Goal: Complete application form: Complete application form

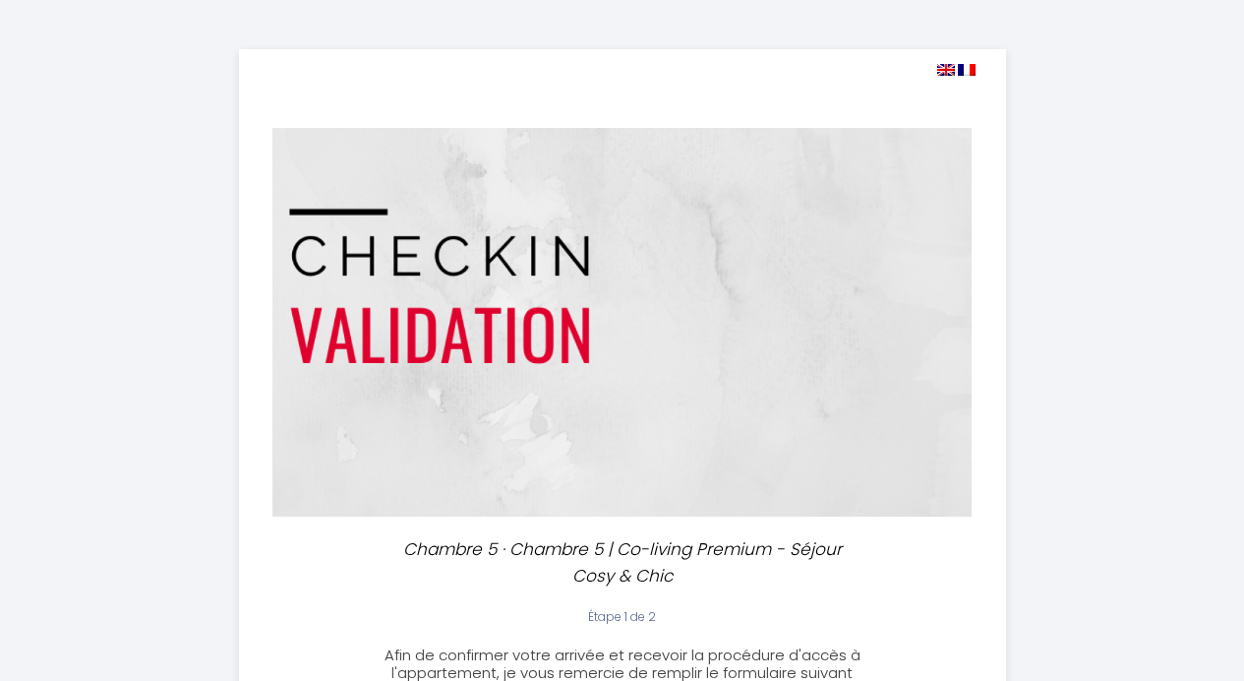
select select
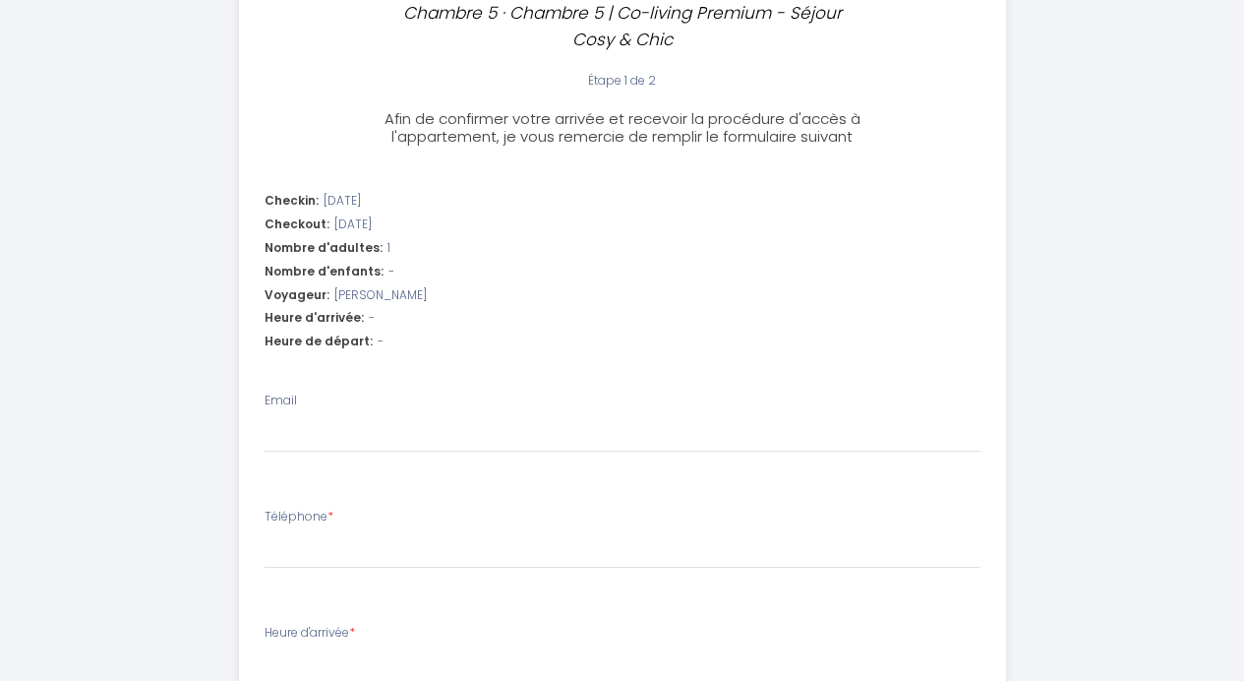
scroll to position [540, 0]
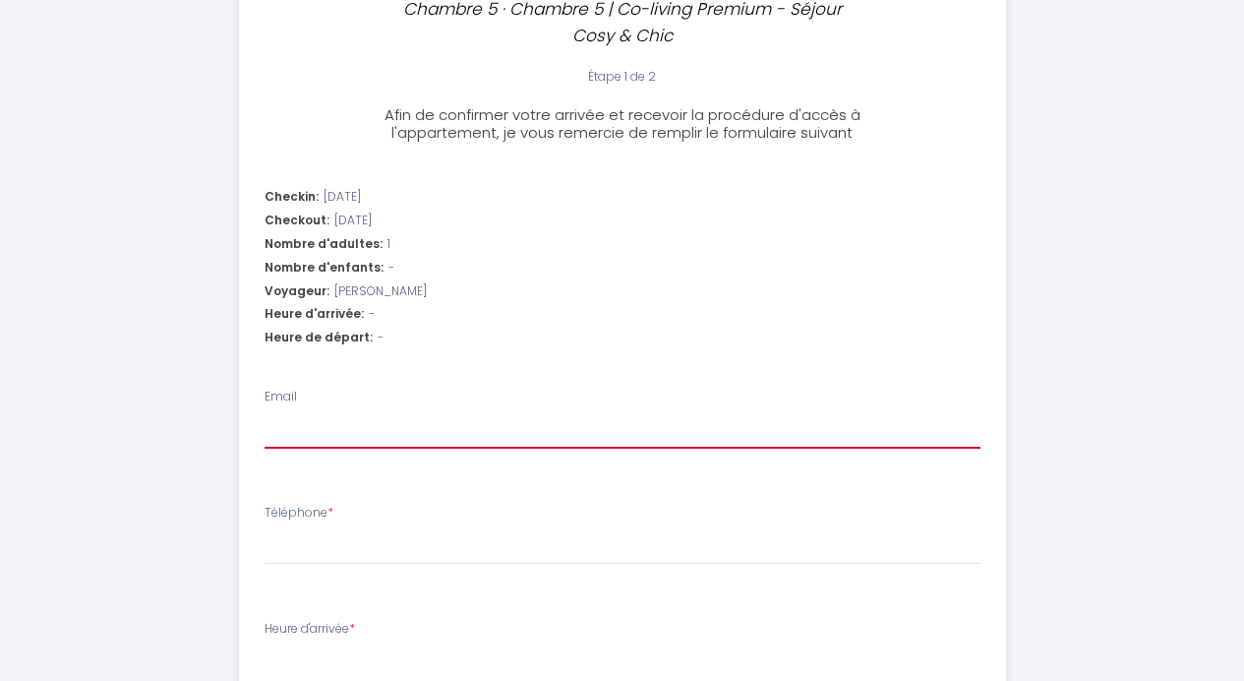
type input "m"
select select
type input "me"
select select
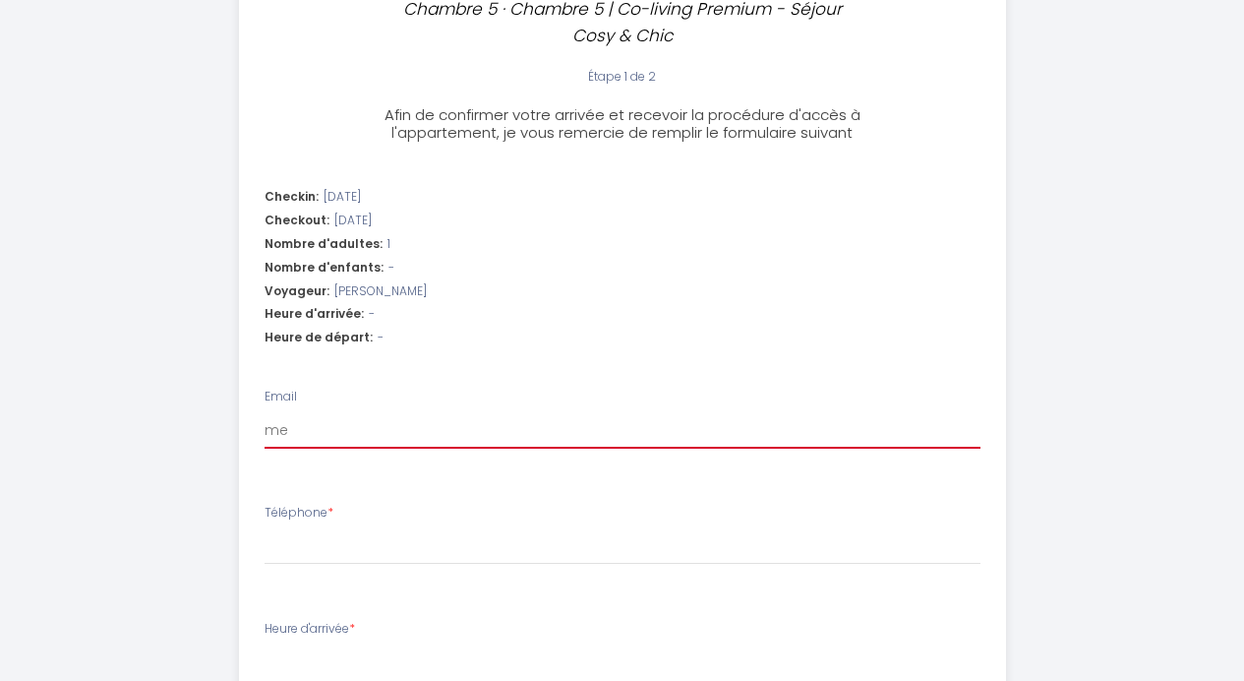
select select
type input "mey"
select select
type input "meyl"
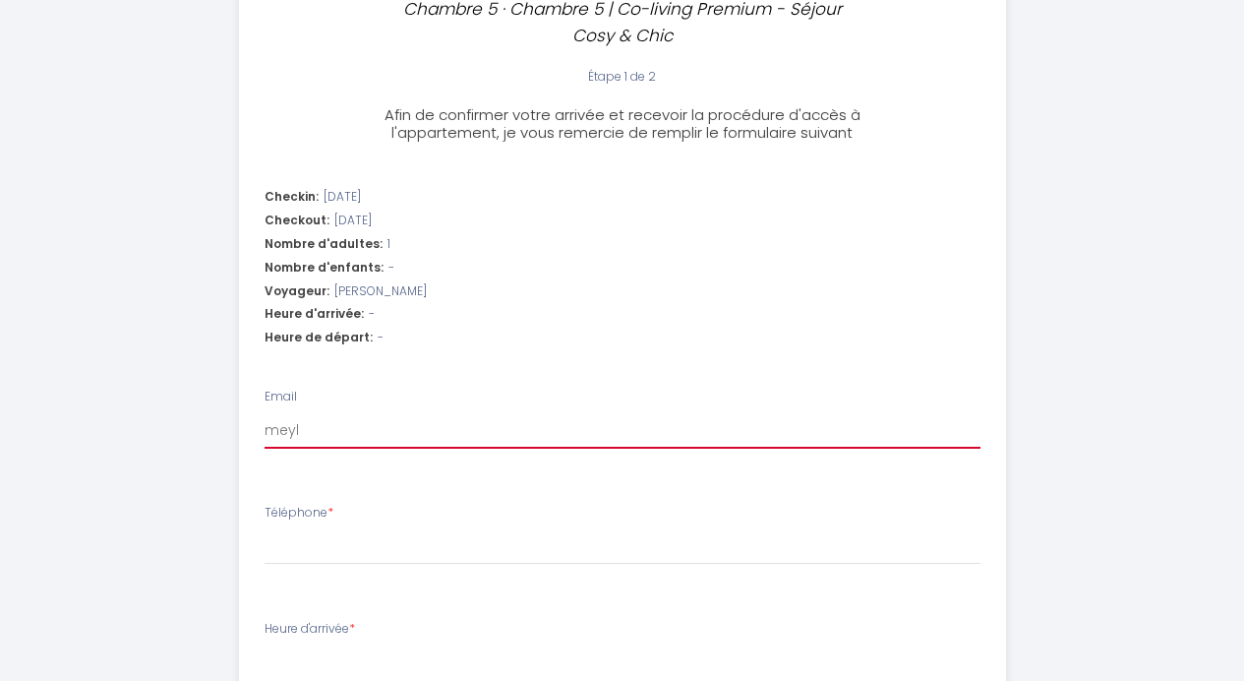
select select
type input "meyla"
select select
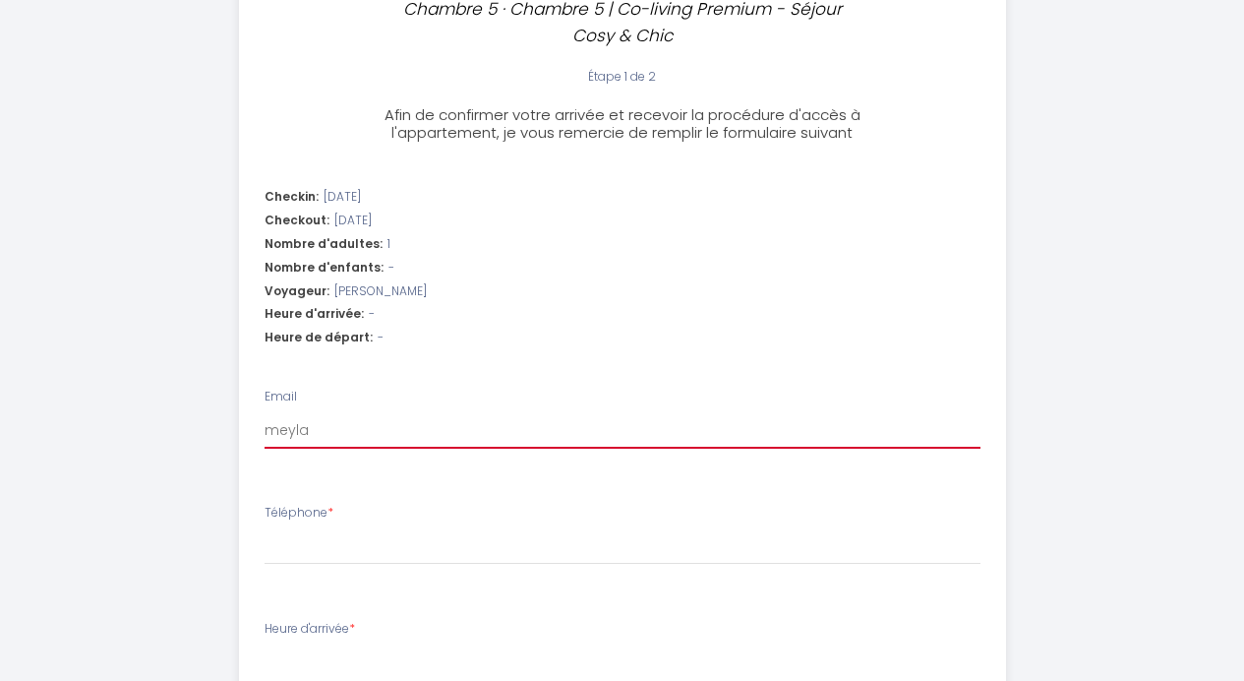
type input "meylan"
select select
type input "meylane"
select select
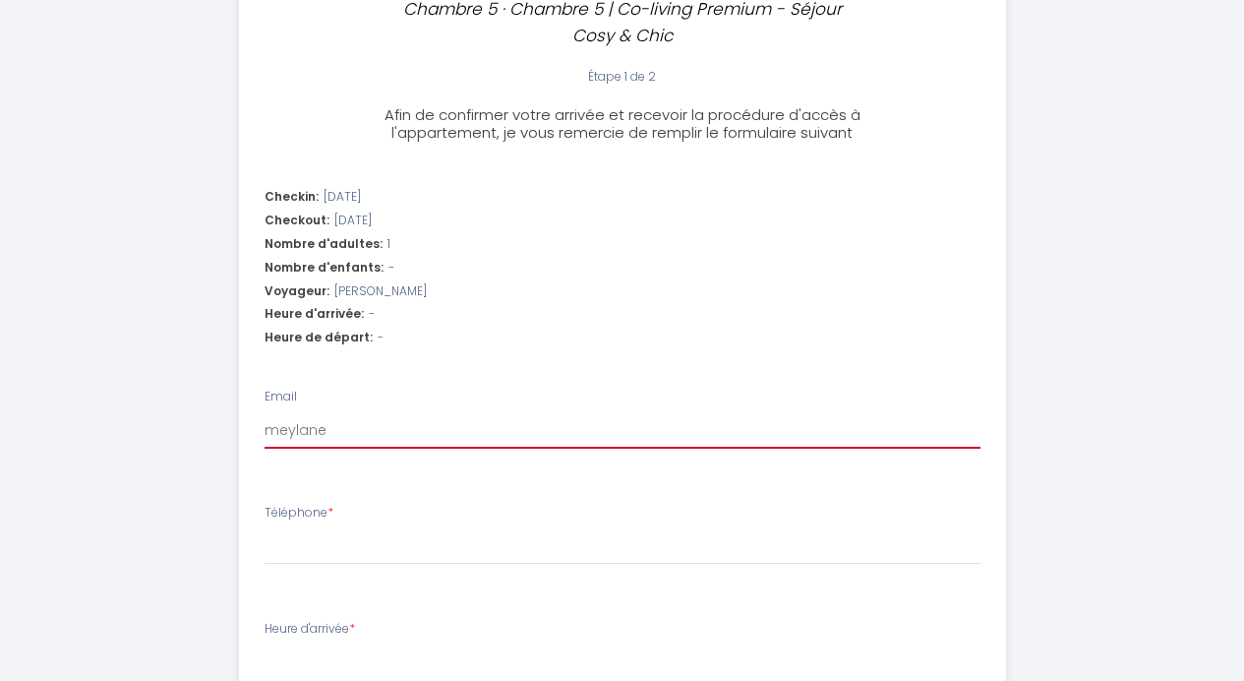
select select
type input "meylanel"
select select
type input "meylaneli"
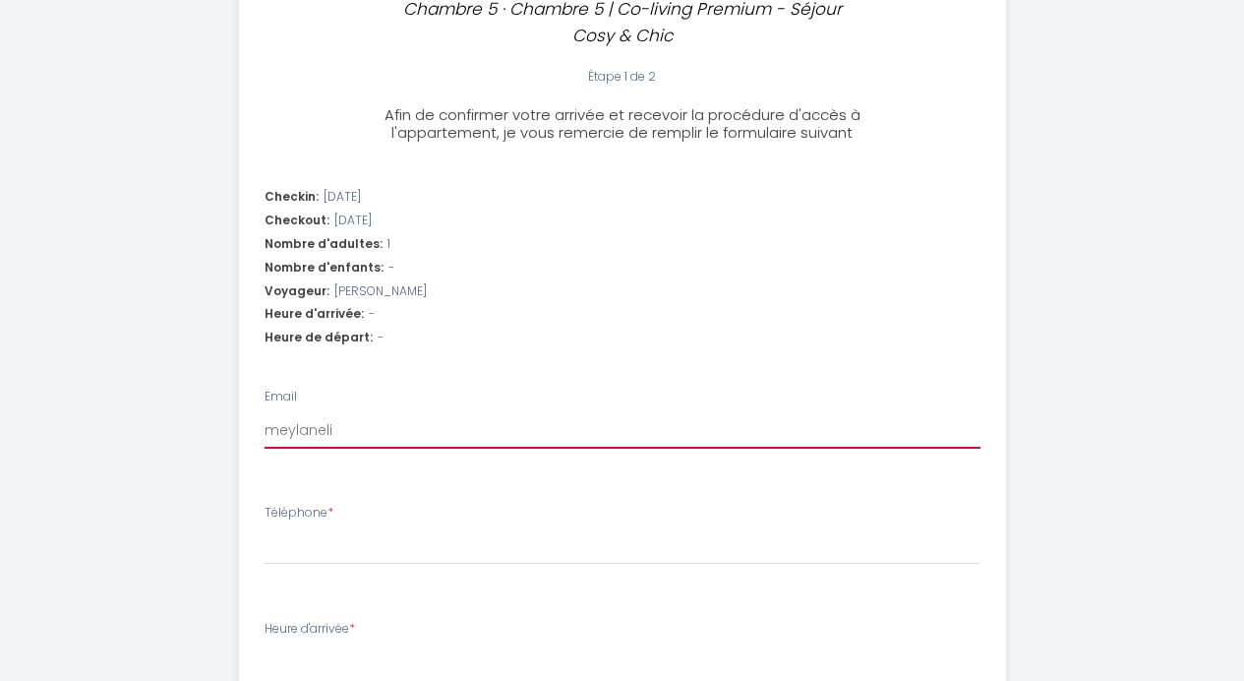
select select
type input "meylanelis"
select select
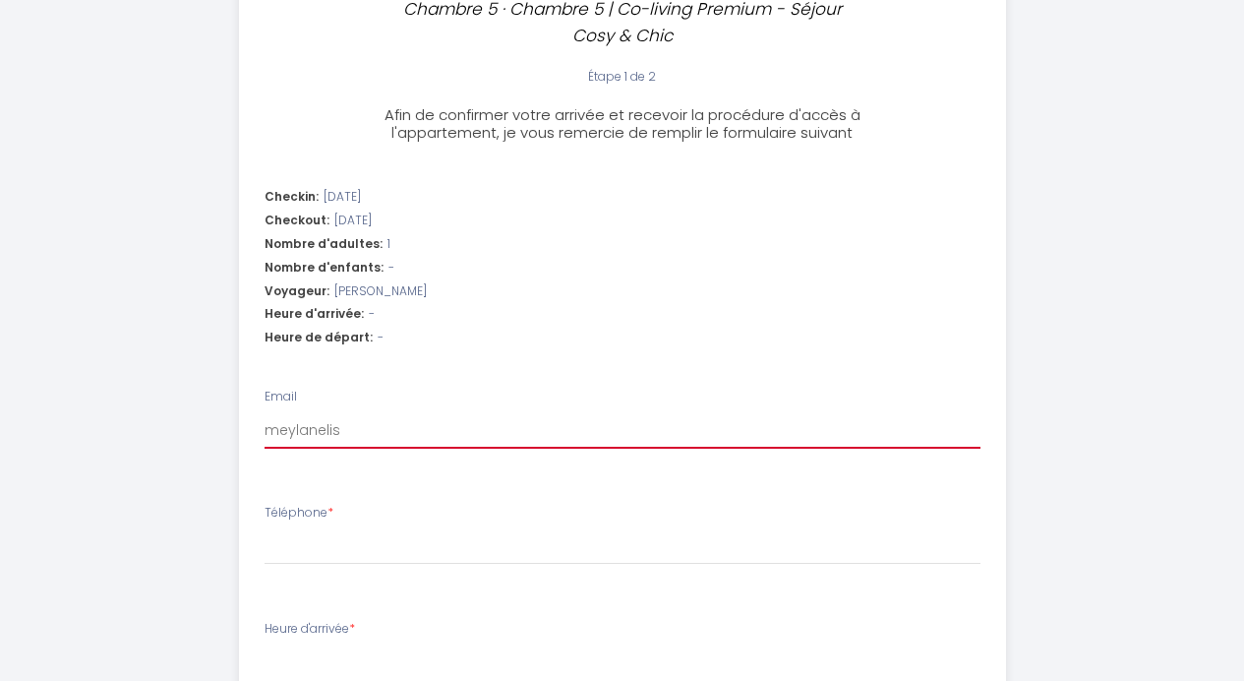
type input "meylanelisa"
select select
type input "meylanelisa@"
select select
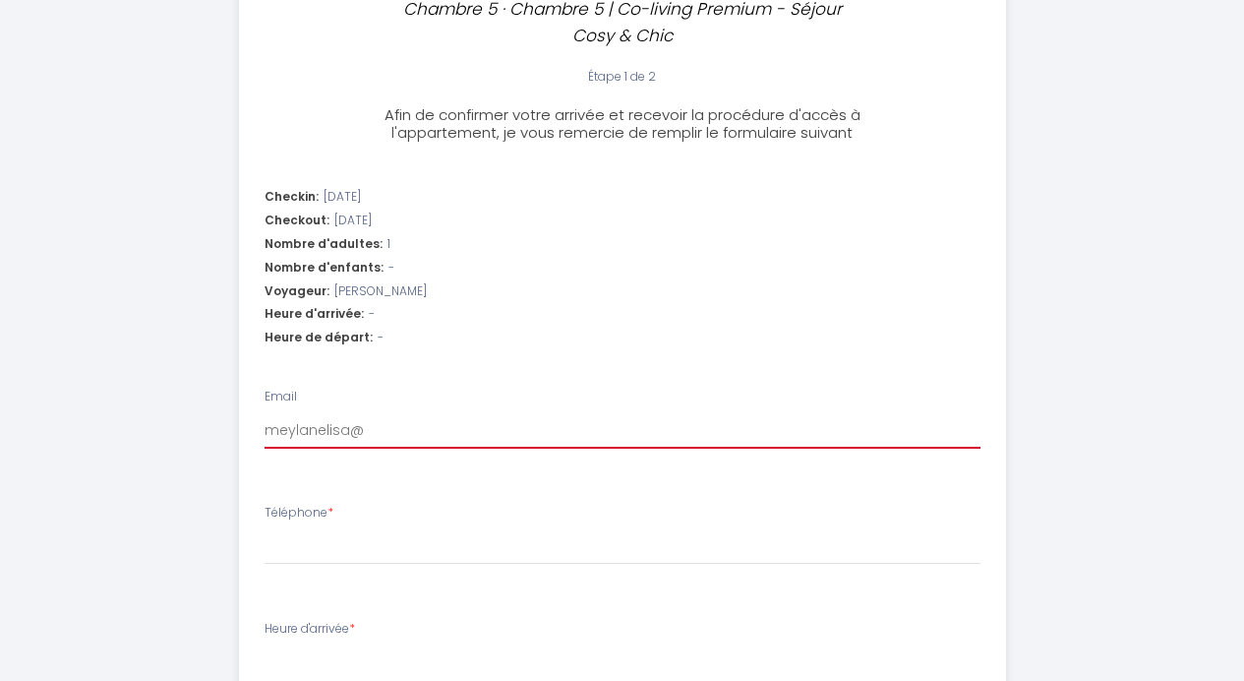
select select
type input "meylanelisa@g"
select select
type input "meylanelisa@gm"
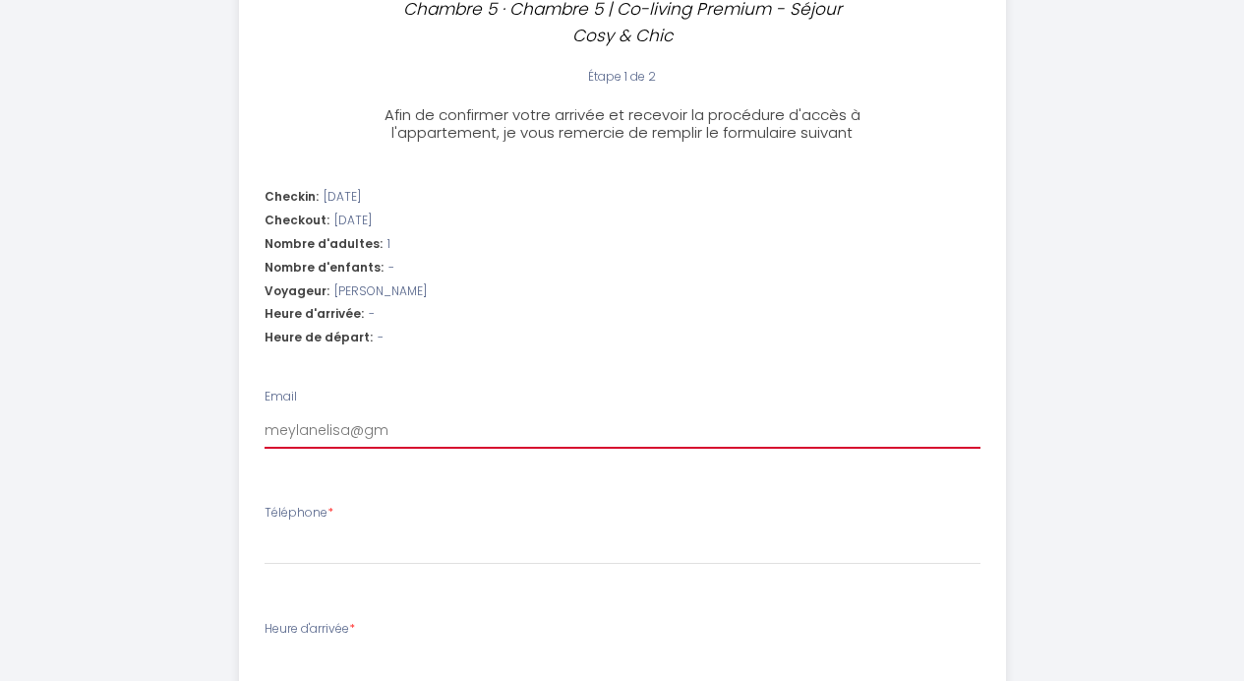
select select
type input "meylanelisa@gma"
select select
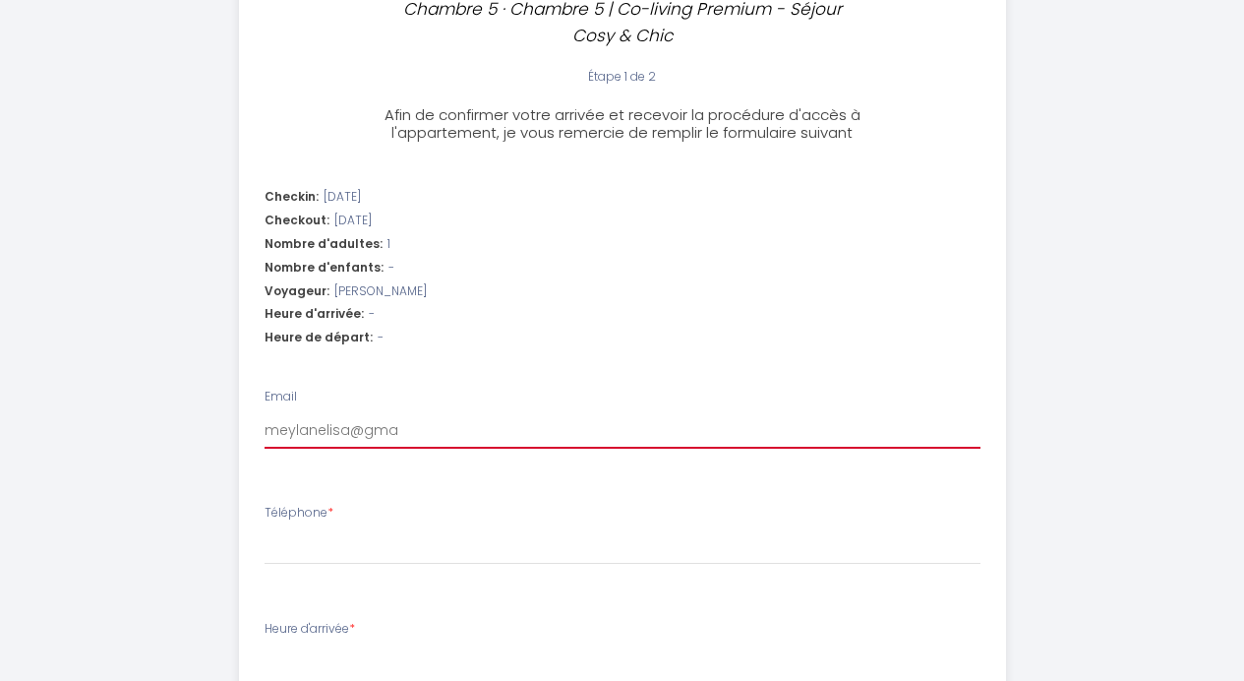
type input "meylanelisa@gmai"
select select
type input "[EMAIL_ADDRESS]"
select select
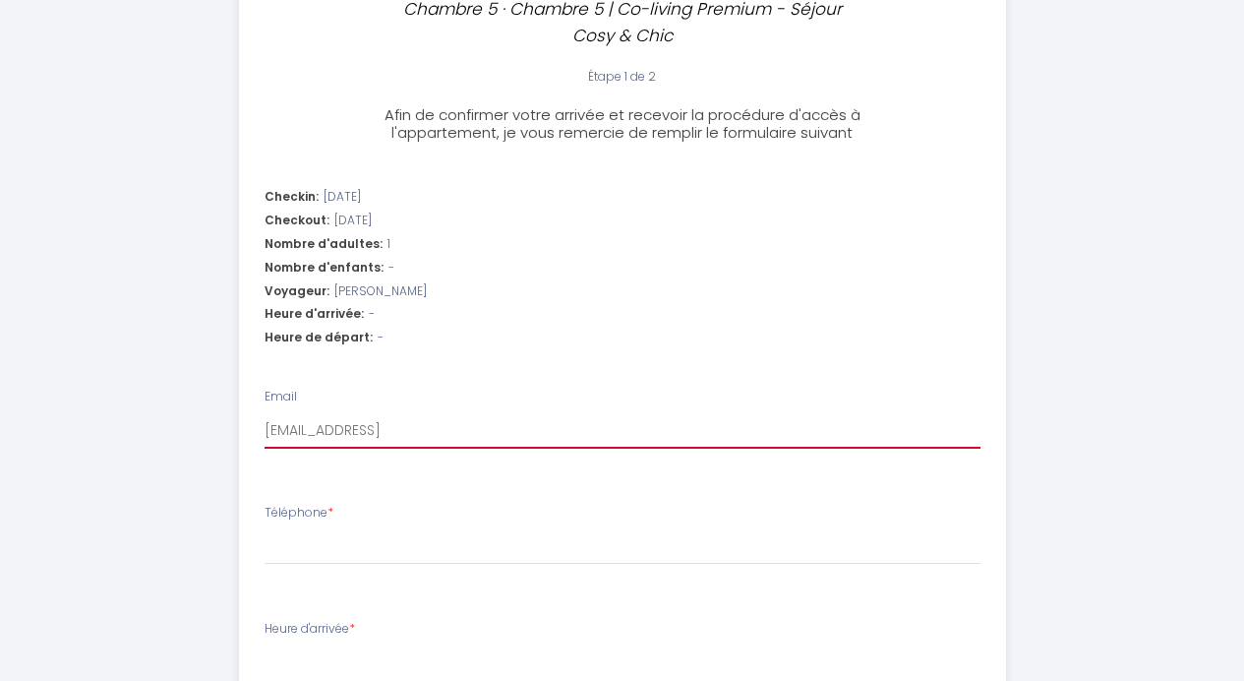
select select
type input "[EMAIL_ADDRESS]."
select select
type input "meylanelisa@gmail.c"
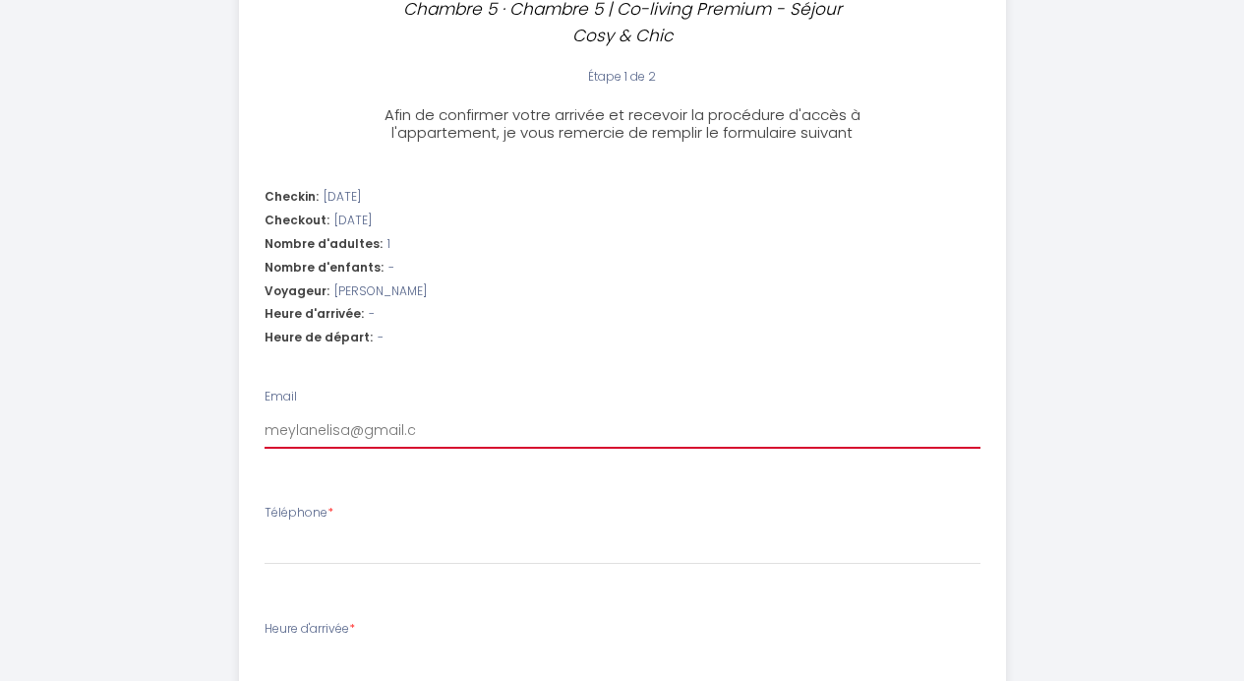
select select
type input "[EMAIL_ADDRESS][DOMAIN_NAME]"
select select
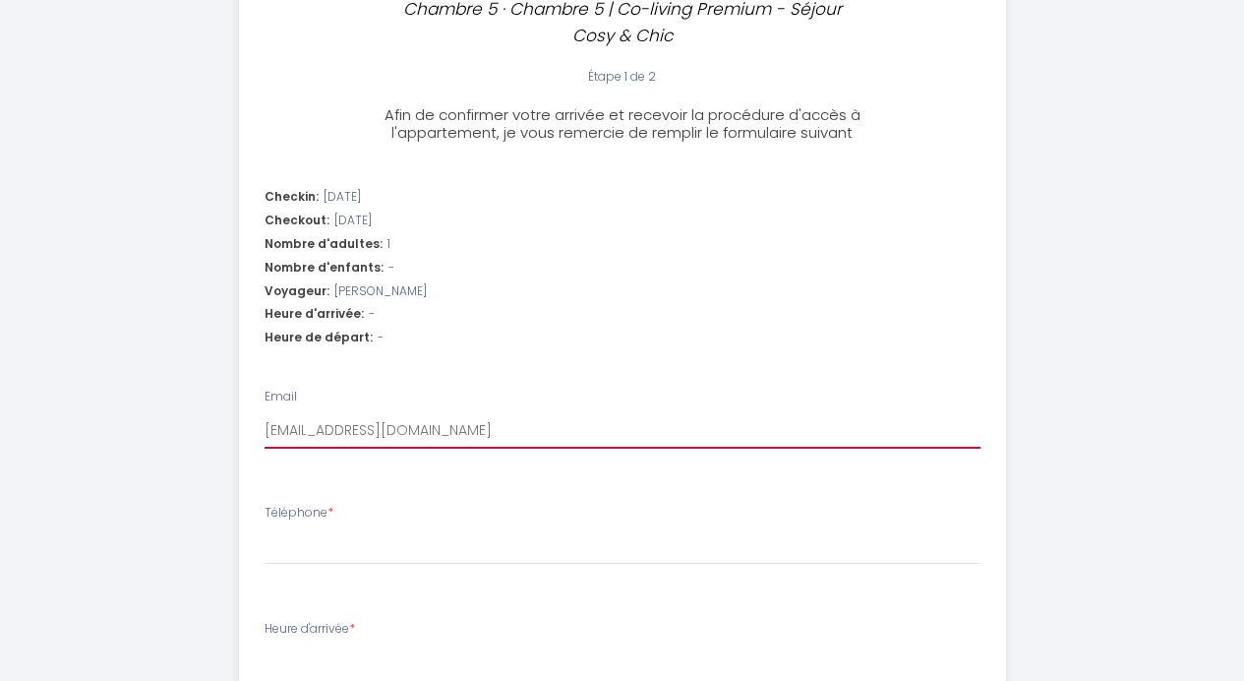
type input "[EMAIL_ADDRESS][DOMAIN_NAME]"
select select
type input "[EMAIL_ADDRESS][DOMAIN_NAME]"
click at [326, 513] on div "Téléphone *" at bounding box center [623, 534] width 716 height 61
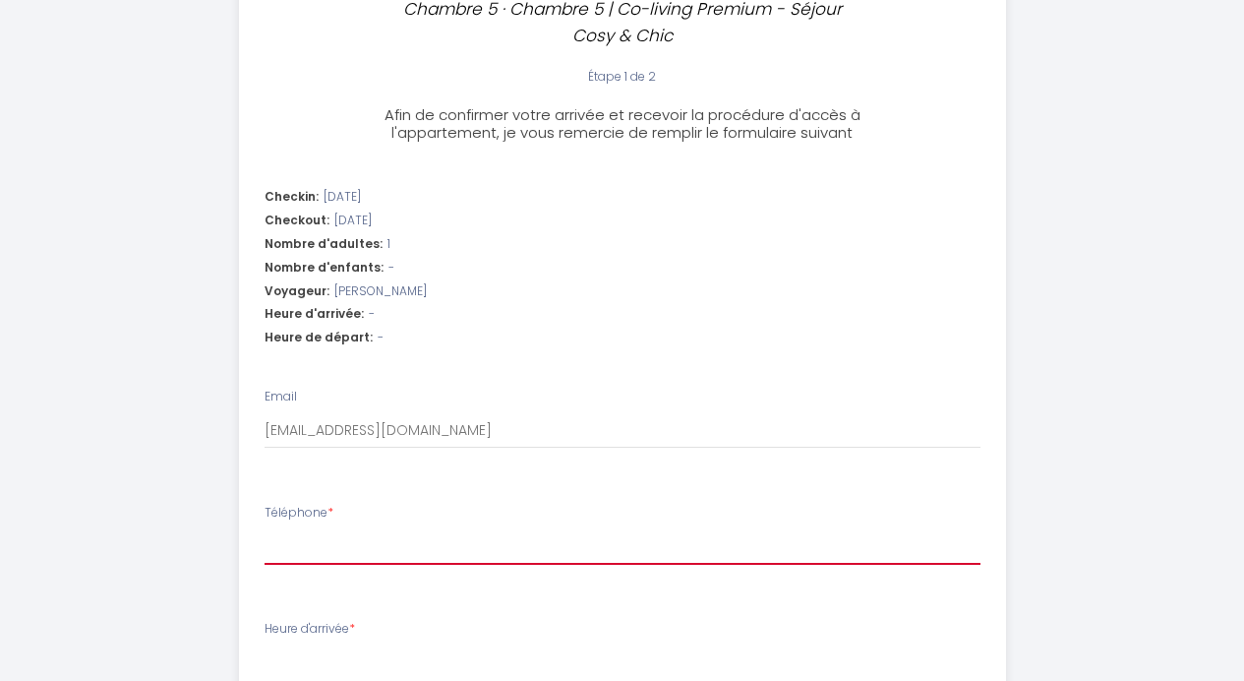
type input "0"
select select
type input "07"
select select
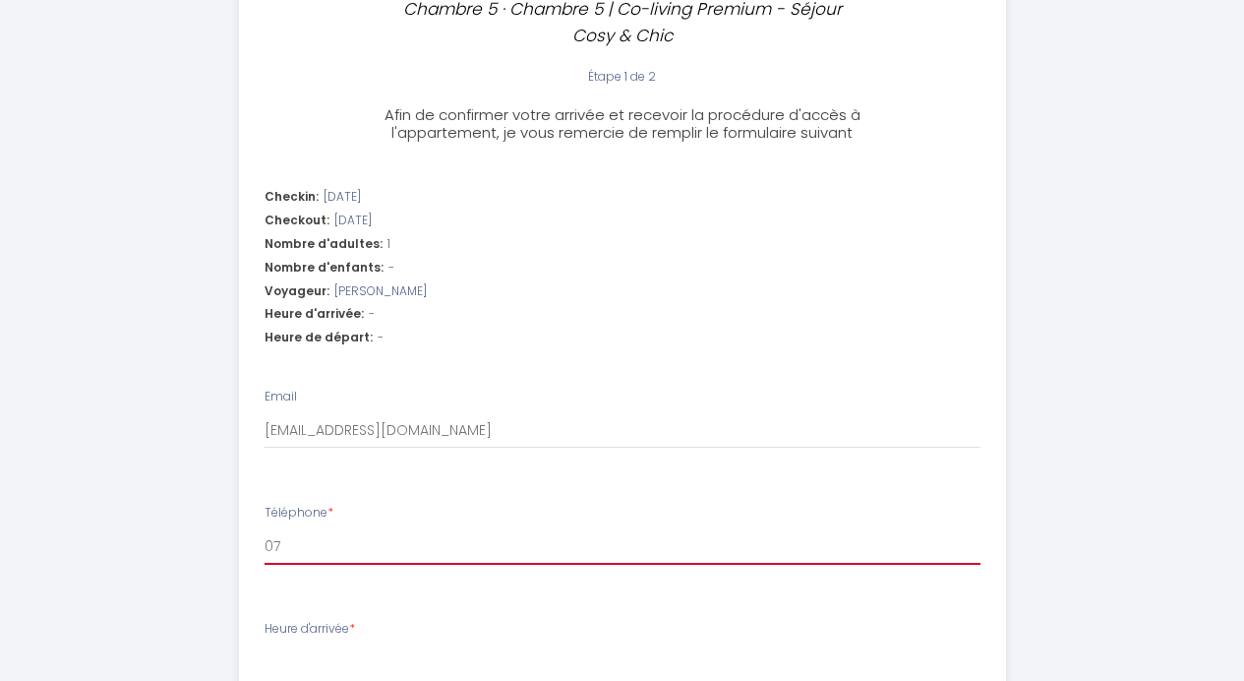
select select
type input "078"
select select
type input "0789"
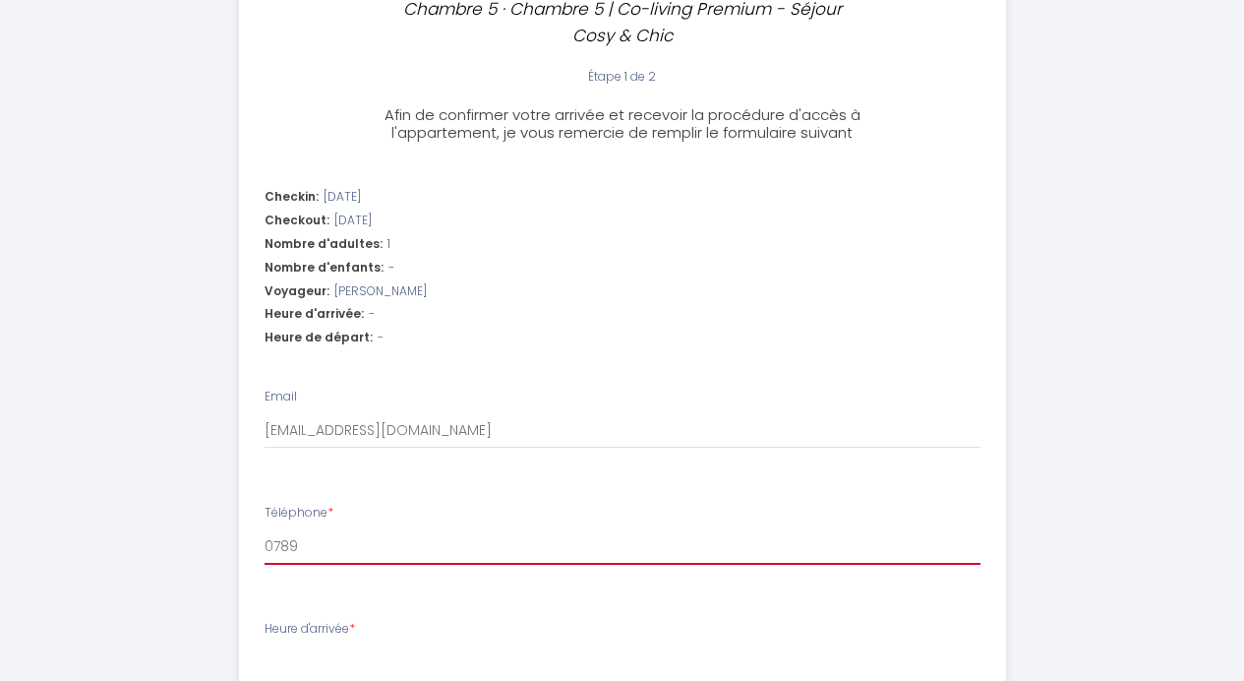
select select
type input "07890"
select select
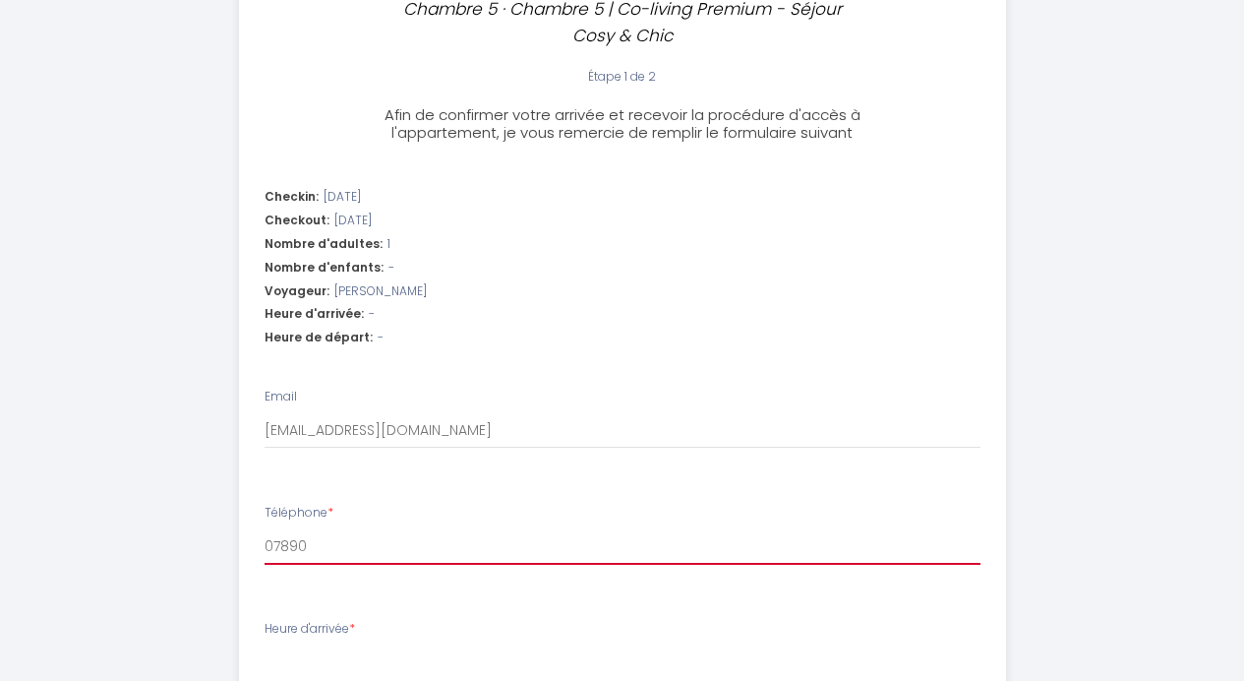
type input "078905"
select select
type input "0789053"
select select
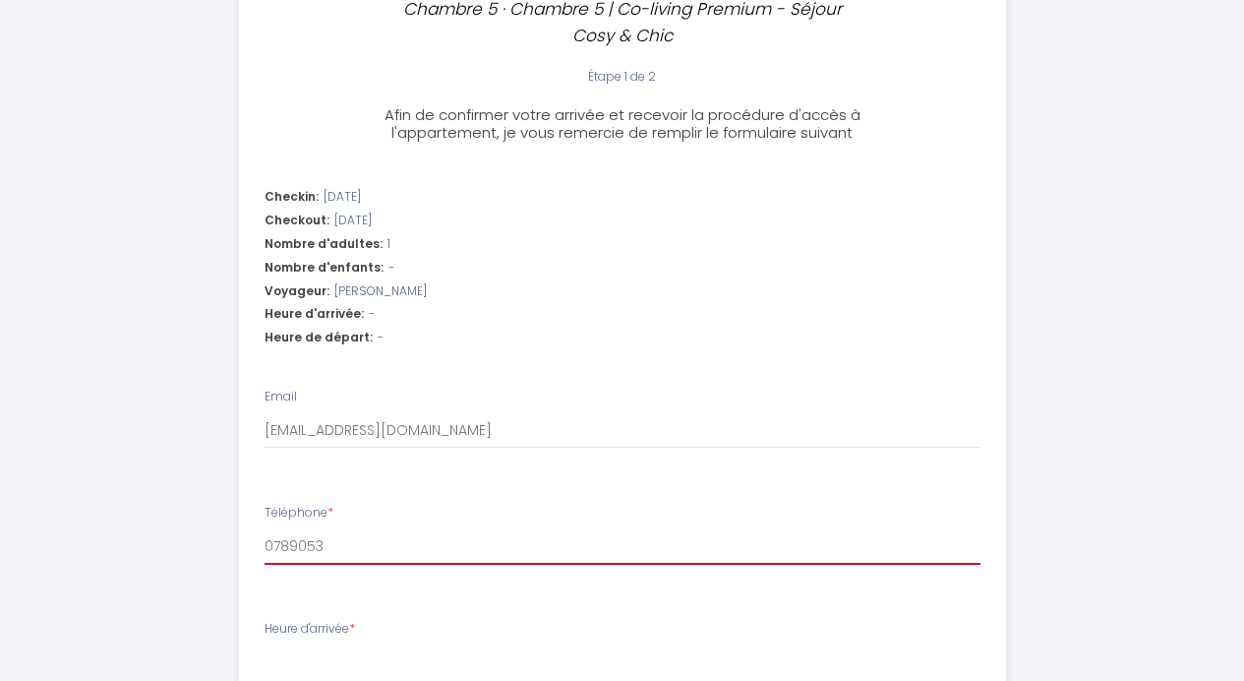
select select
type input "07890536"
select select
type input "078905360"
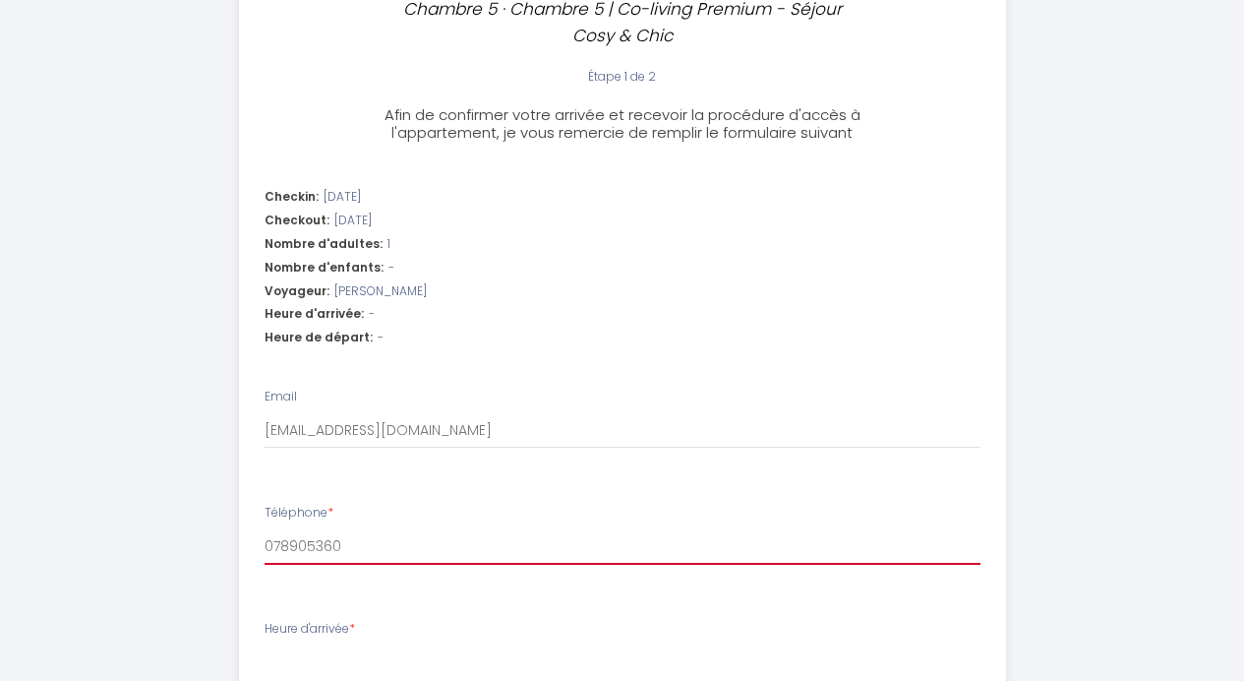
select select
type input "0789053604"
select select
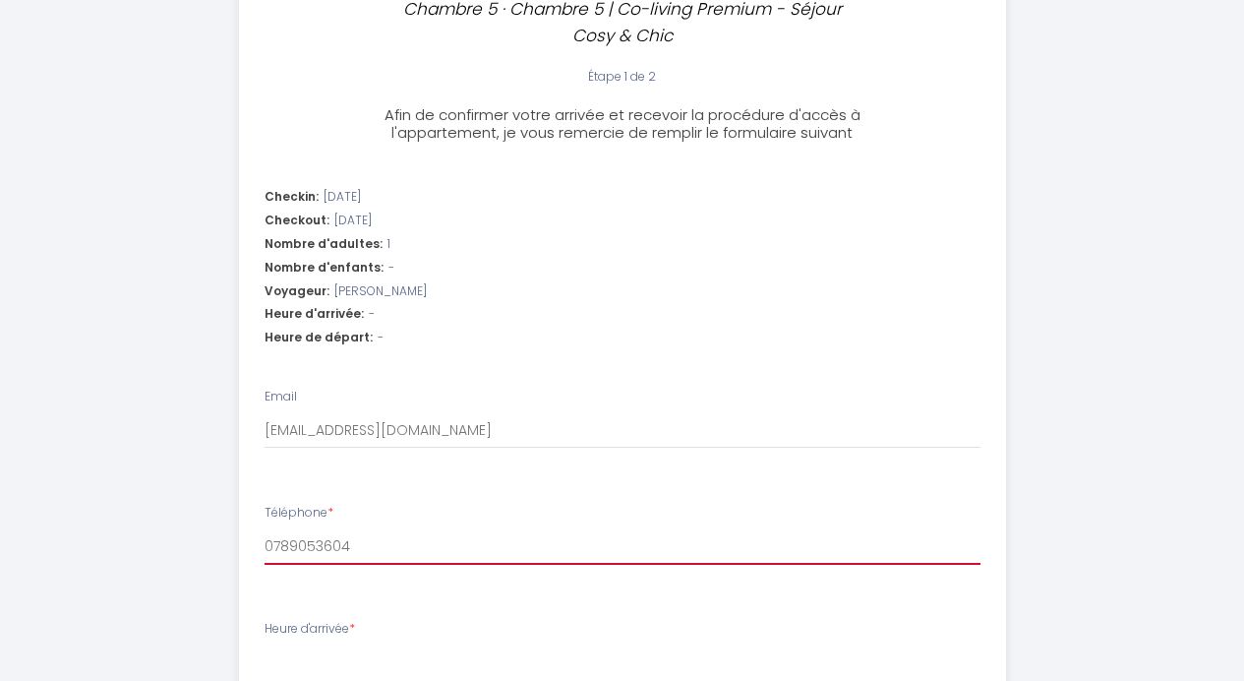
type input "0789053604"
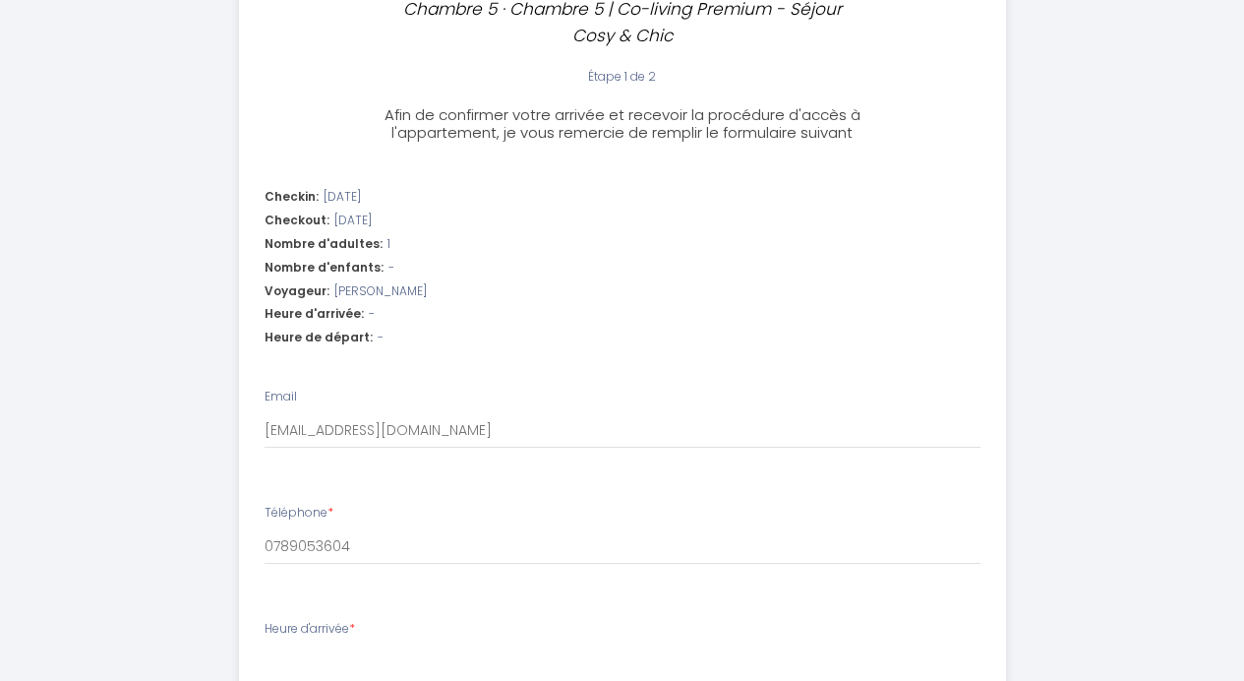
click at [1107, 612] on div "Chambre 5 · Chambre 5 | Co-living Premium - Séjour Cosy & Chic Étape 1 de 2 Afi…" at bounding box center [622, 315] width 1151 height 1710
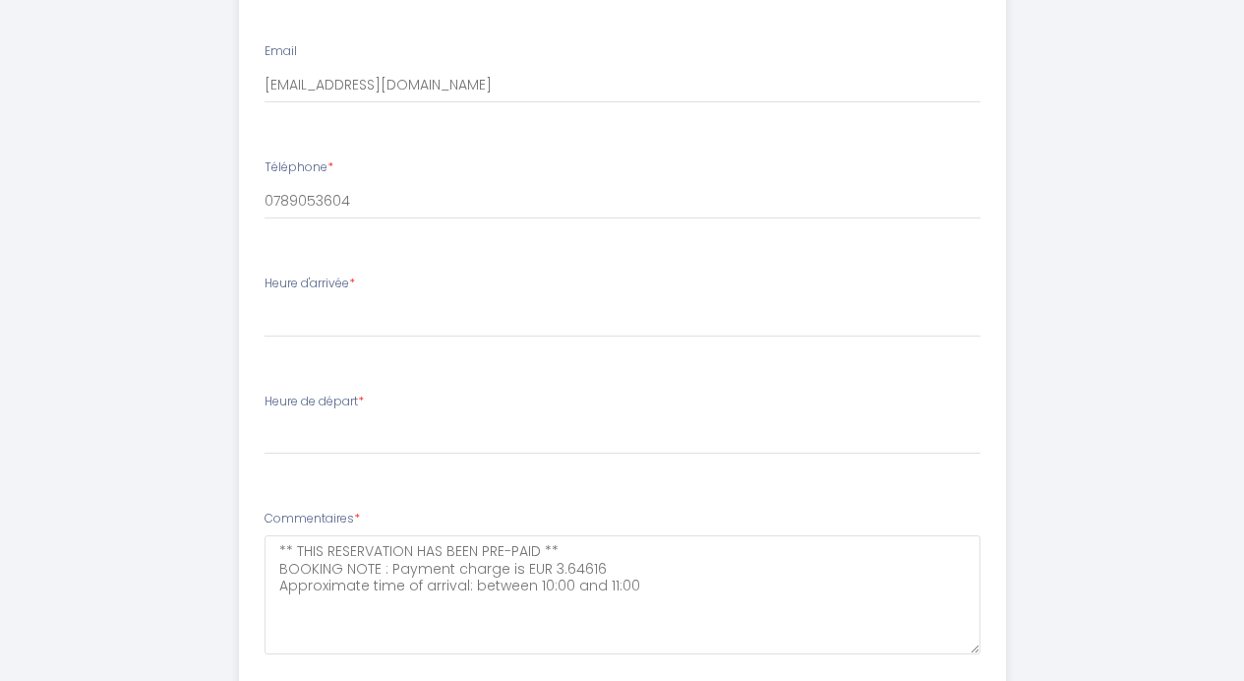
scroll to position [934, 0]
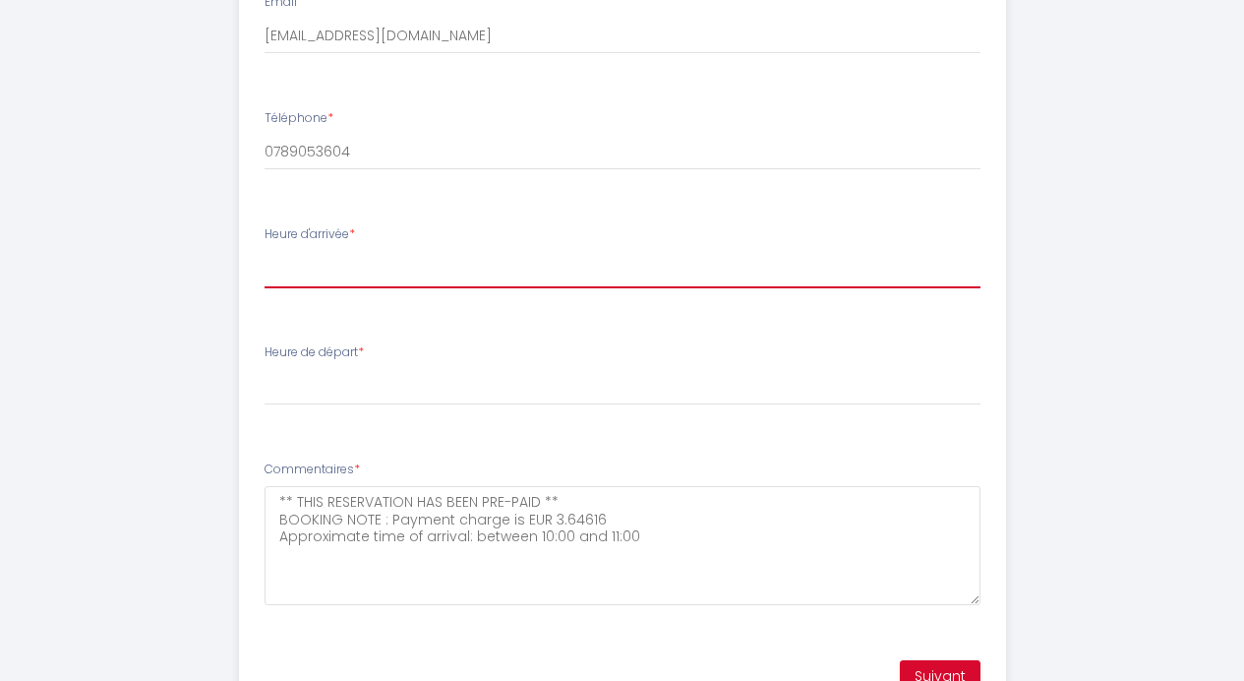
select select "16:00"
click at [307, 343] on label "Heure de départ *" at bounding box center [314, 352] width 99 height 19
click at [307, 368] on select "00:00 00:30 01:00 01:30 02:00 02:30 03:00 03:30 04:00 04:30 05:00 05:30 06:00 0…" at bounding box center [623, 386] width 716 height 37
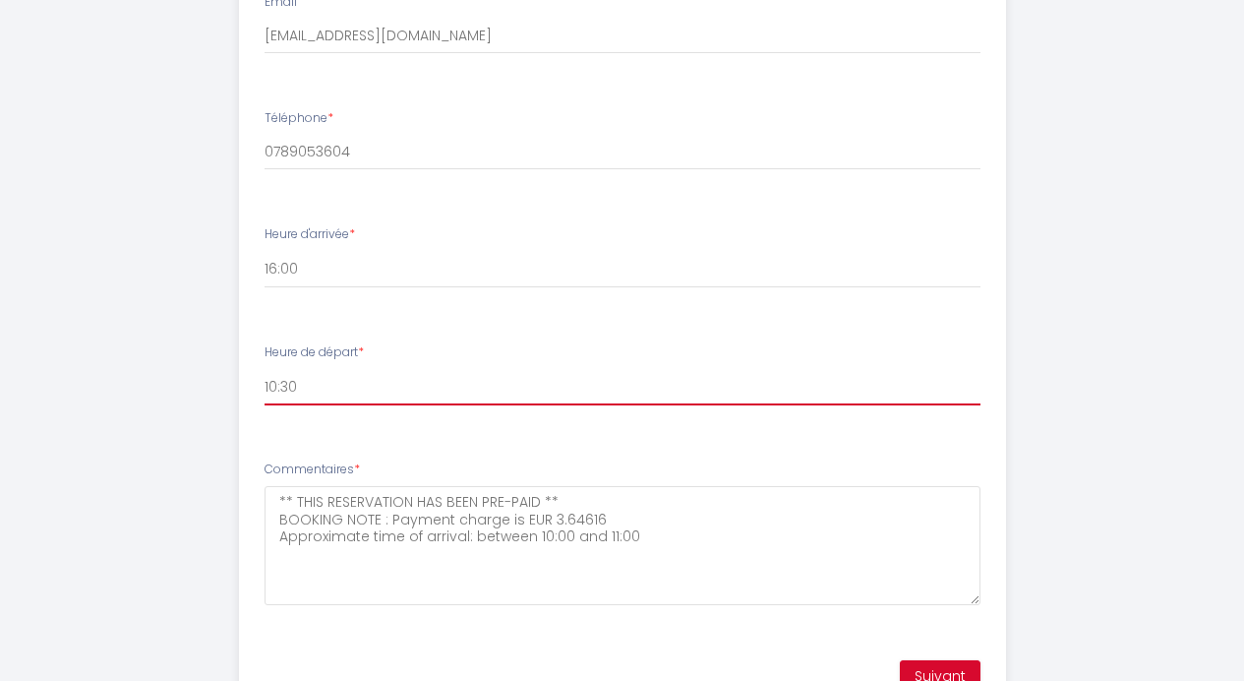
select select "11:00"
click at [939, 663] on button "Suivant" at bounding box center [940, 676] width 81 height 33
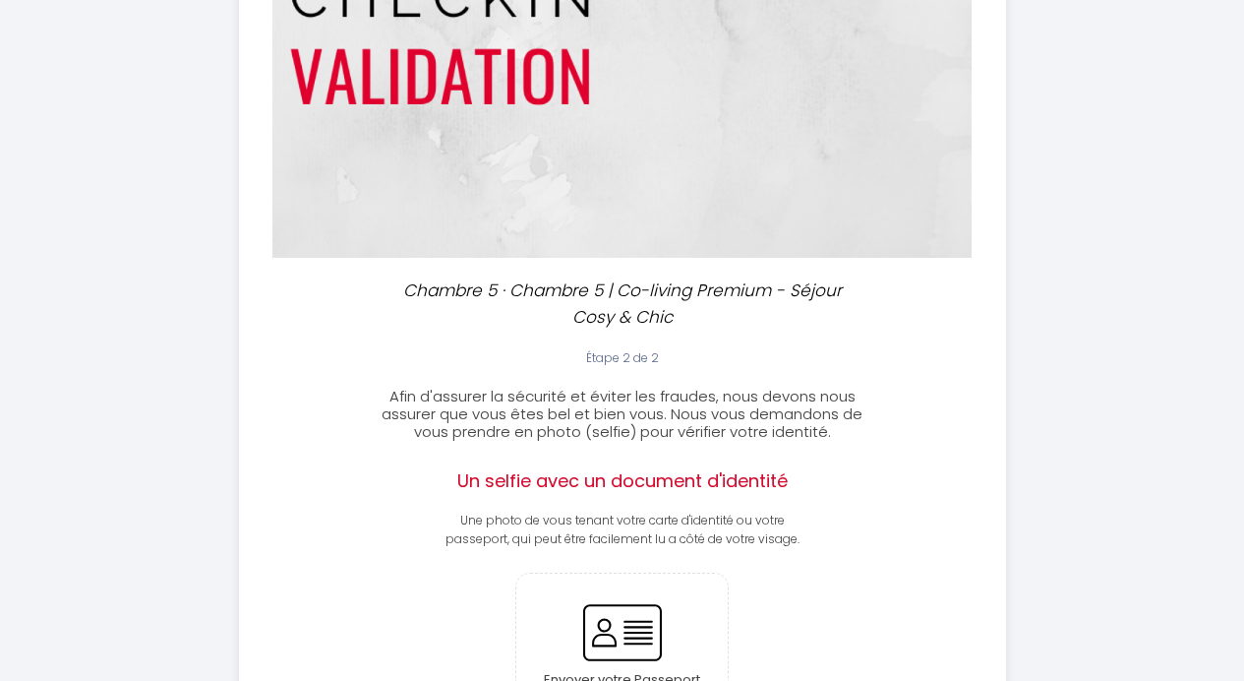
scroll to position [267, 0]
